Goal: Information Seeking & Learning: Learn about a topic

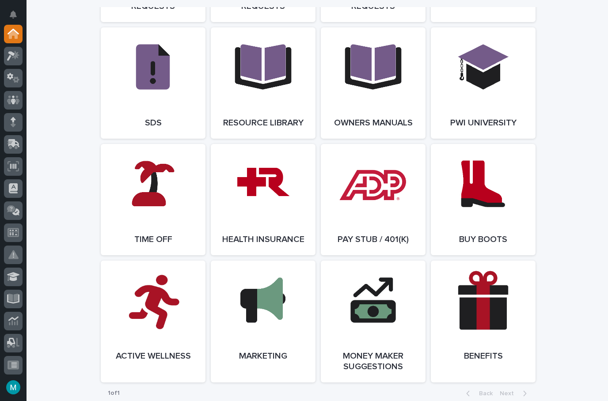
scroll to position [1495, 0]
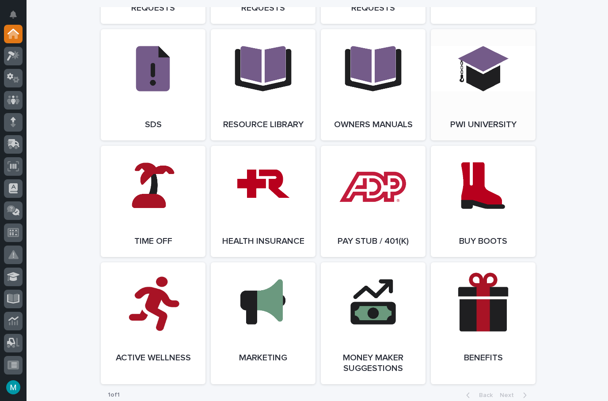
click at [495, 88] on span "Open Link" at bounding box center [483, 85] width 29 height 6
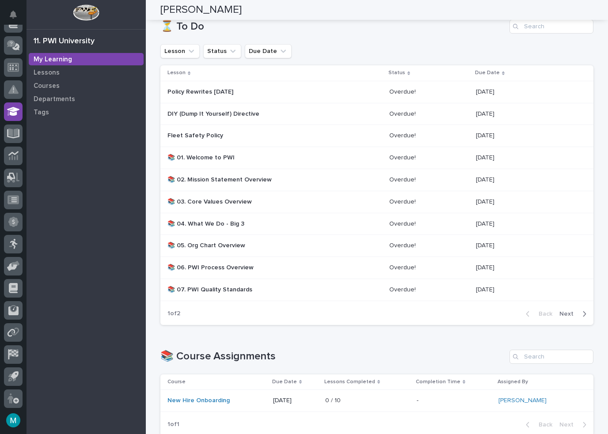
scroll to position [138, 0]
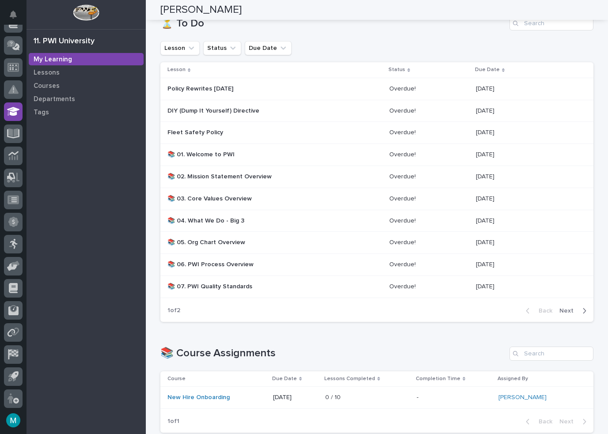
click at [419, 151] on p at bounding box center [429, 155] width 80 height 8
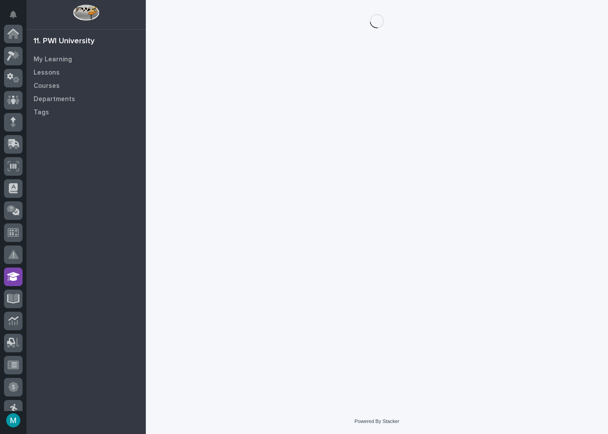
scroll to position [165, 0]
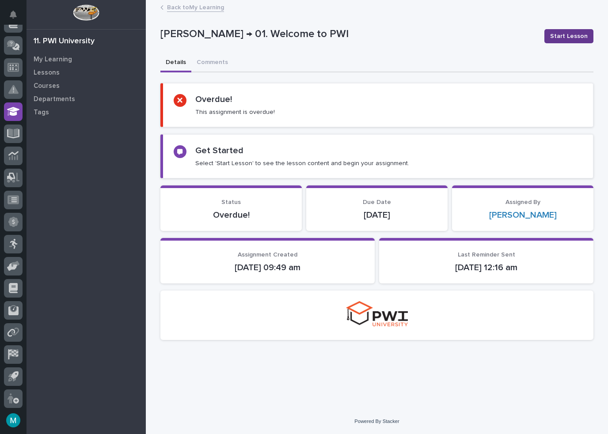
click at [568, 36] on span "Start Lesson" at bounding box center [569, 36] width 38 height 9
click at [585, 29] on button "Start Lesson" at bounding box center [569, 36] width 49 height 14
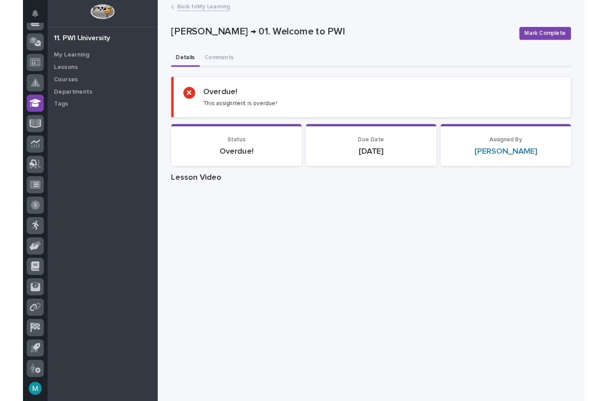
scroll to position [0, 0]
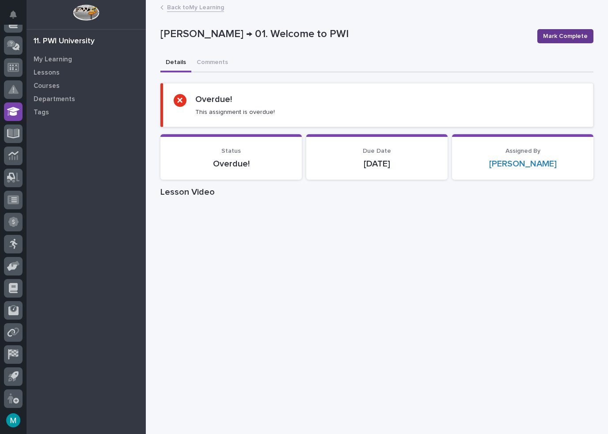
click at [569, 38] on span "Mark Complete" at bounding box center [565, 36] width 45 height 9
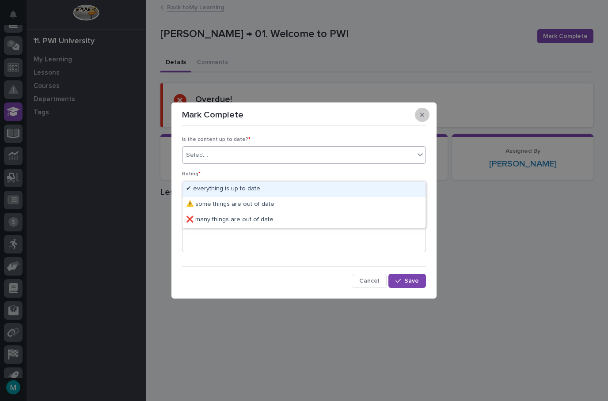
click at [423, 116] on icon "button" at bounding box center [422, 115] width 4 height 4
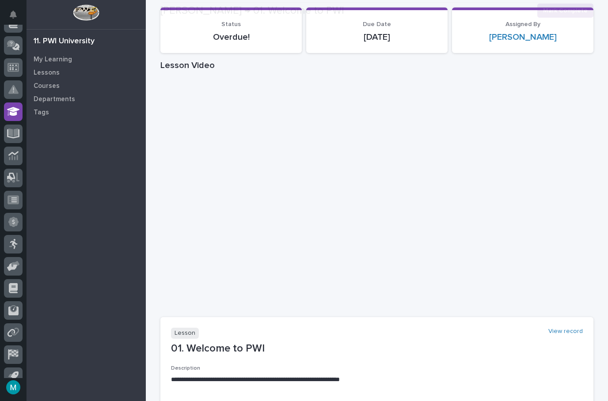
scroll to position [129, 0]
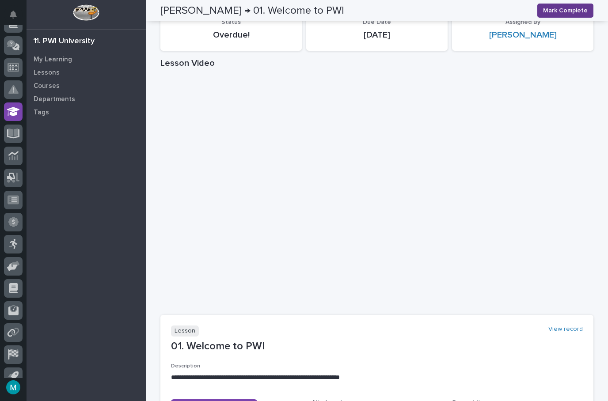
click at [568, 8] on span "Mark Complete" at bounding box center [565, 10] width 45 height 9
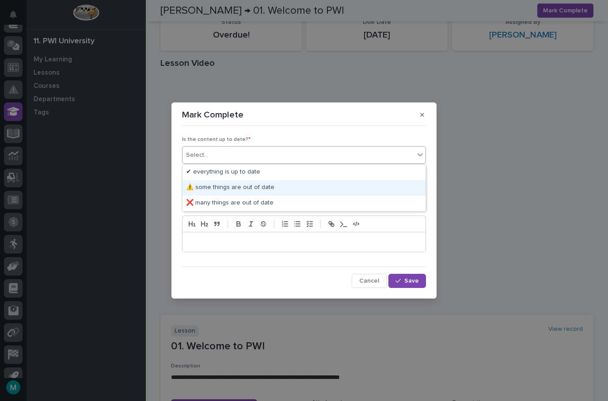
click at [265, 187] on div "⚠️ some things are out of date" at bounding box center [304, 187] width 243 height 15
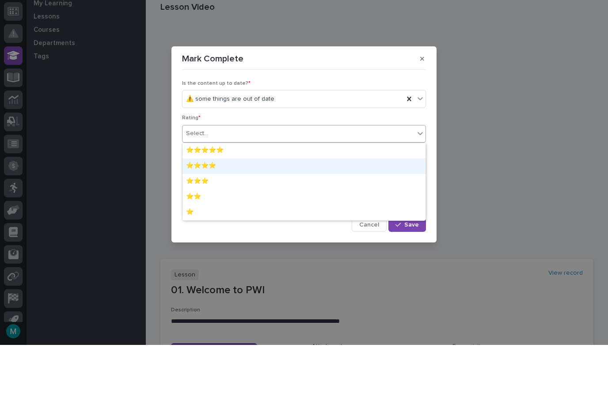
click at [255, 215] on div "⭐⭐⭐⭐" at bounding box center [304, 222] width 243 height 15
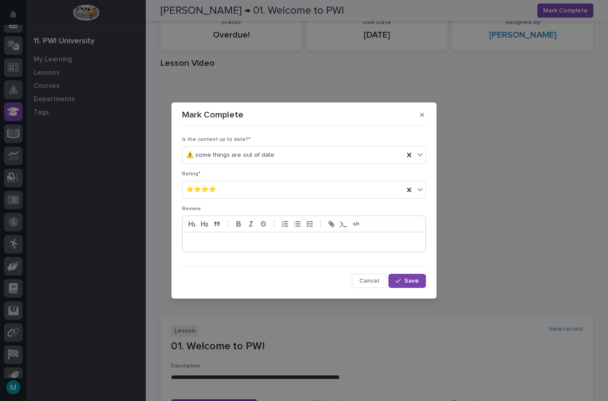
click at [308, 245] on p at bounding box center [304, 242] width 230 height 9
click at [404, 284] on button "Save" at bounding box center [407, 281] width 38 height 14
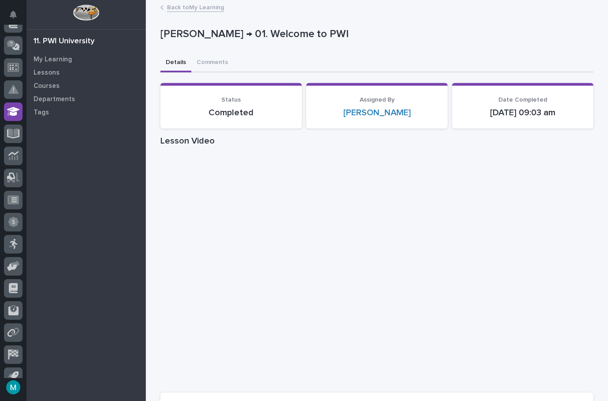
scroll to position [0, 0]
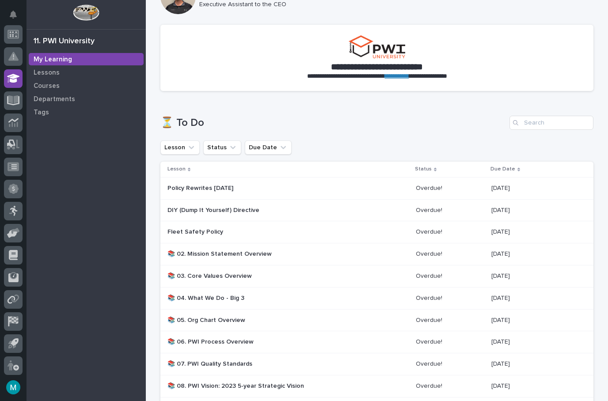
scroll to position [44, 0]
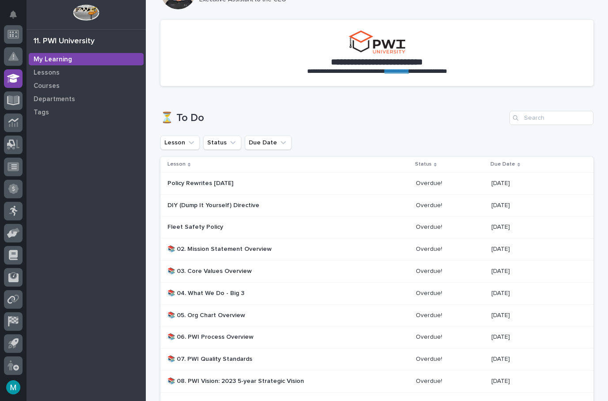
click at [291, 248] on p "📚 02. Mission Statement Overview" at bounding box center [245, 250] width 155 height 8
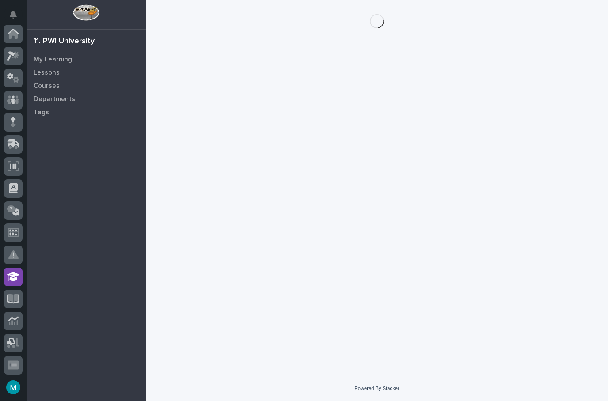
scroll to position [198, 0]
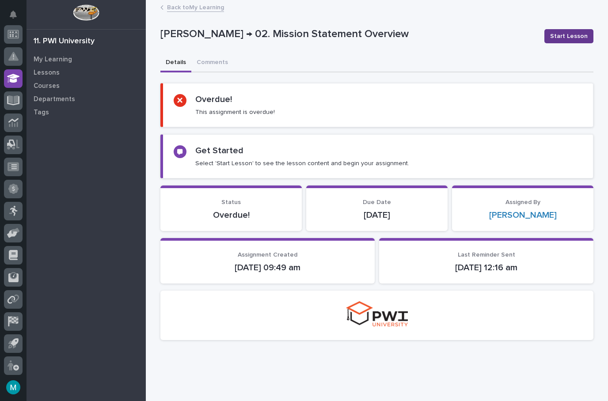
click at [570, 33] on span "Start Lesson" at bounding box center [569, 36] width 38 height 9
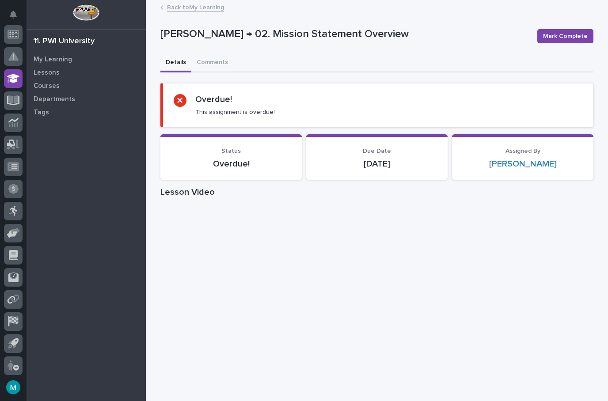
scroll to position [0, 0]
click at [563, 37] on span "Mark Complete" at bounding box center [565, 36] width 45 height 9
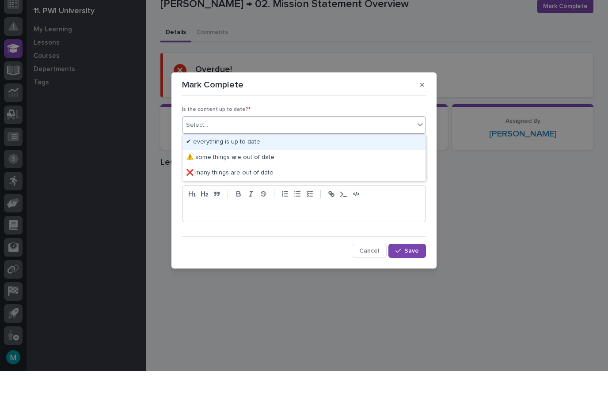
click at [223, 165] on div "✔ everything is up to date" at bounding box center [304, 172] width 243 height 15
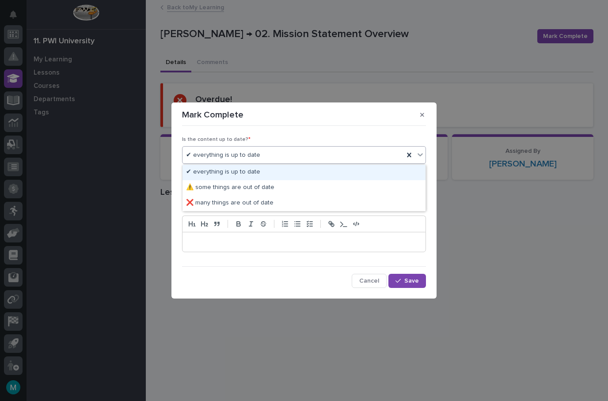
click at [267, 130] on div "Is the content up to date? * option ✔ everything is up to date, selected. optio…" at bounding box center [304, 208] width 248 height 163
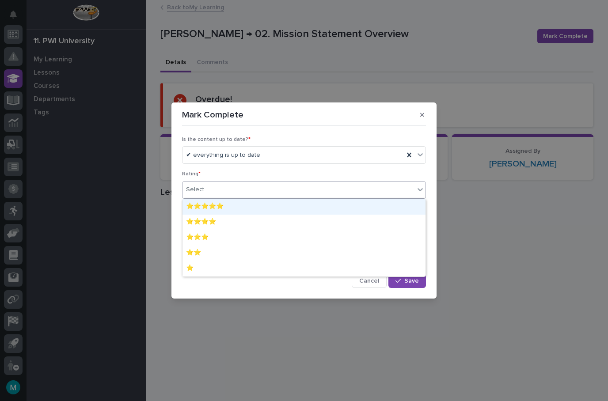
click at [209, 206] on div "⭐⭐⭐⭐⭐" at bounding box center [304, 206] width 243 height 15
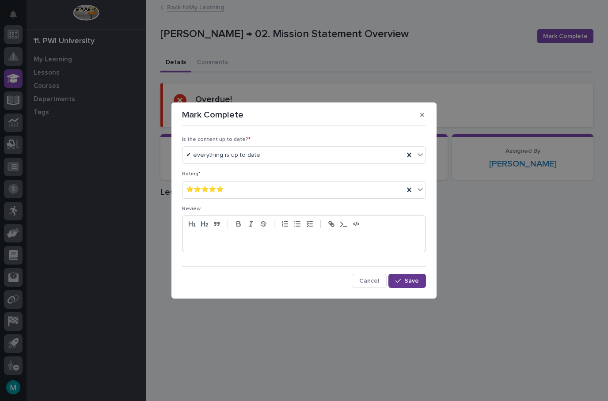
click at [404, 277] on button "Save" at bounding box center [407, 281] width 38 height 14
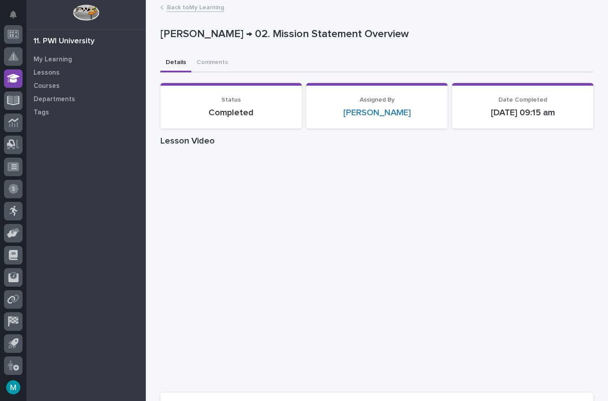
click at [200, 7] on link "Back to My Learning" at bounding box center [195, 7] width 57 height 10
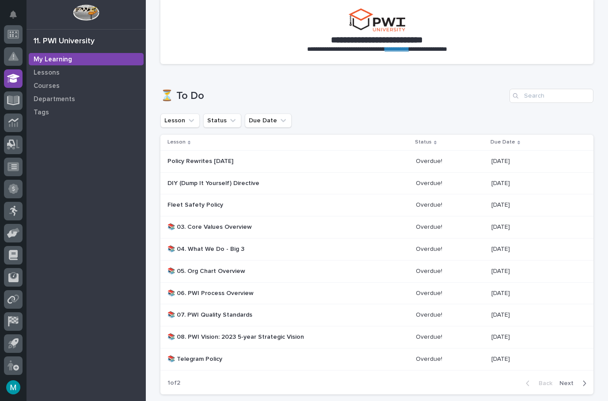
scroll to position [107, 0]
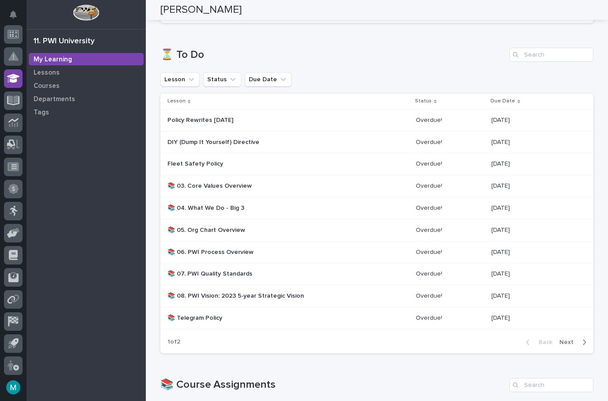
click at [216, 183] on p "📚 03. Core Values Overview" at bounding box center [245, 187] width 155 height 8
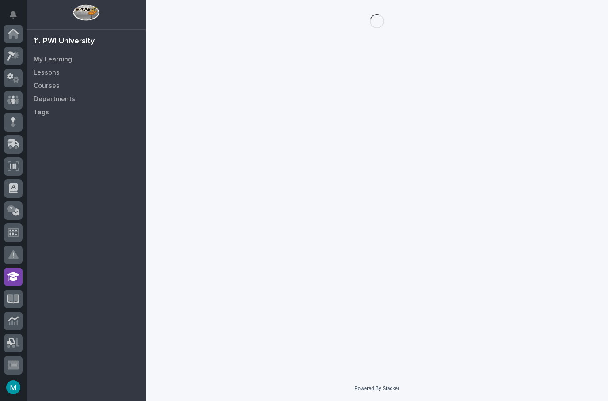
scroll to position [198, 0]
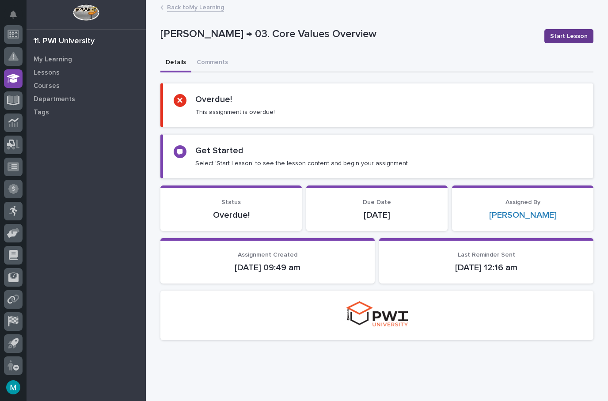
click at [575, 33] on span "Start Lesson" at bounding box center [569, 36] width 38 height 9
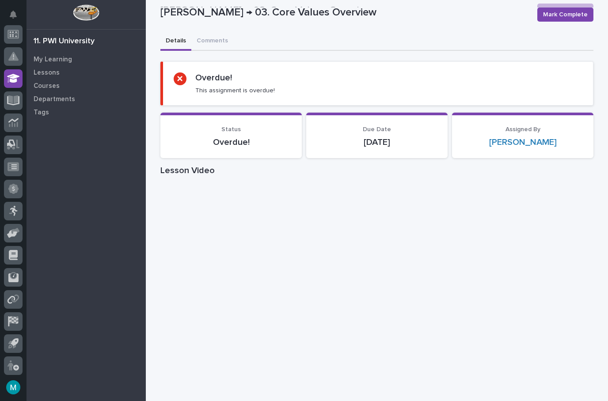
scroll to position [15, 0]
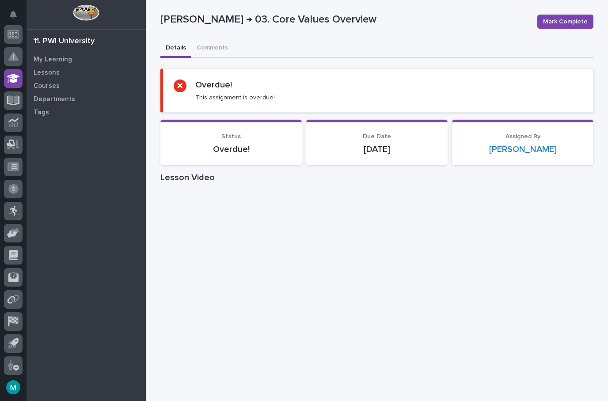
click at [566, 24] on span "Mark Complete" at bounding box center [565, 21] width 45 height 9
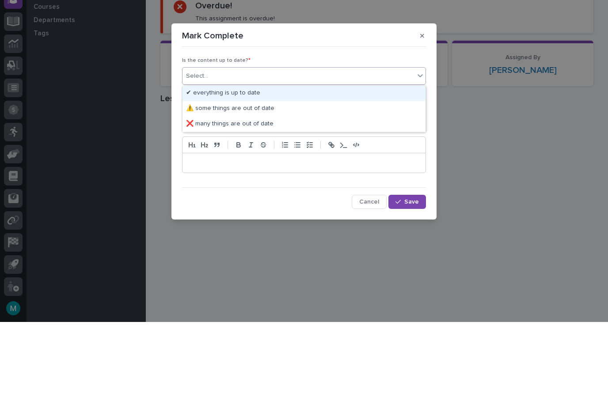
click at [239, 165] on div "✔ everything is up to date" at bounding box center [304, 172] width 243 height 15
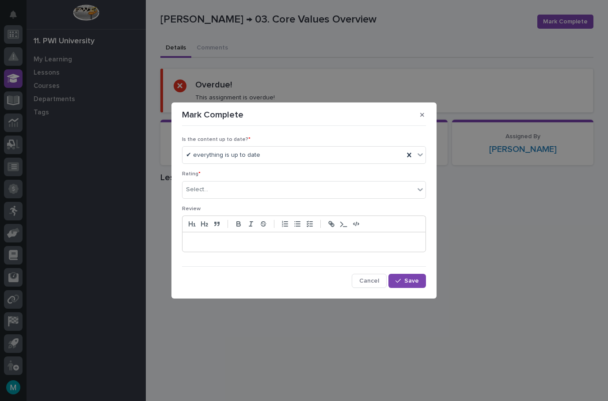
click at [241, 179] on div "Rating * Select..." at bounding box center [304, 188] width 244 height 34
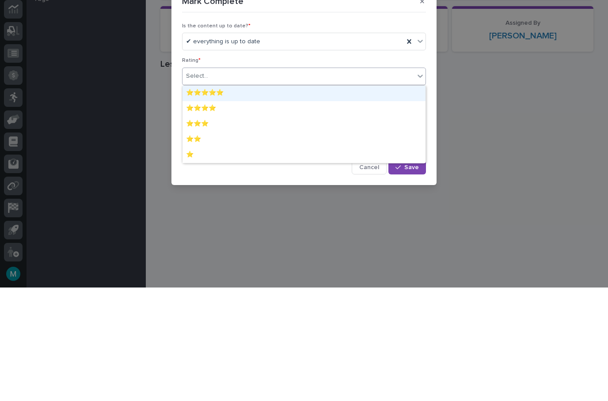
click at [210, 199] on div "⭐⭐⭐⭐⭐" at bounding box center [304, 206] width 243 height 15
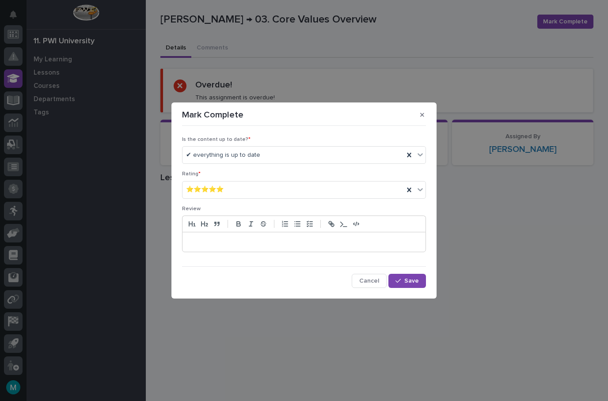
click at [402, 280] on div "button" at bounding box center [400, 281] width 9 height 6
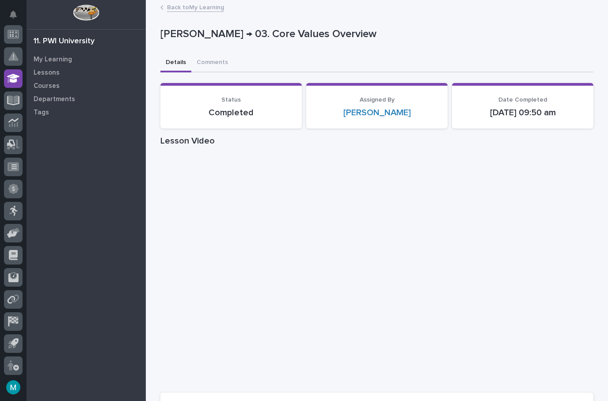
scroll to position [0, 0]
click at [201, 10] on link "Back to My Learning" at bounding box center [195, 7] width 57 height 10
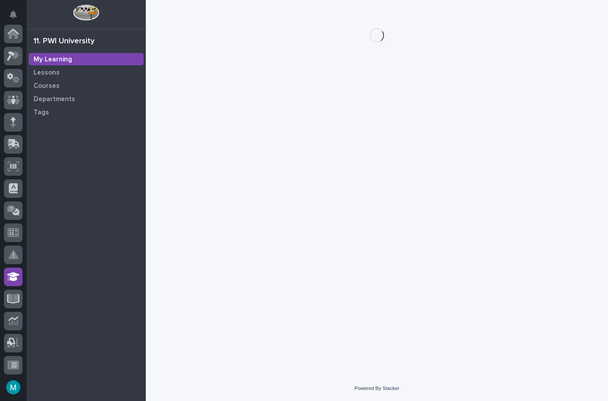
scroll to position [198, 0]
